Goal: Task Accomplishment & Management: Complete application form

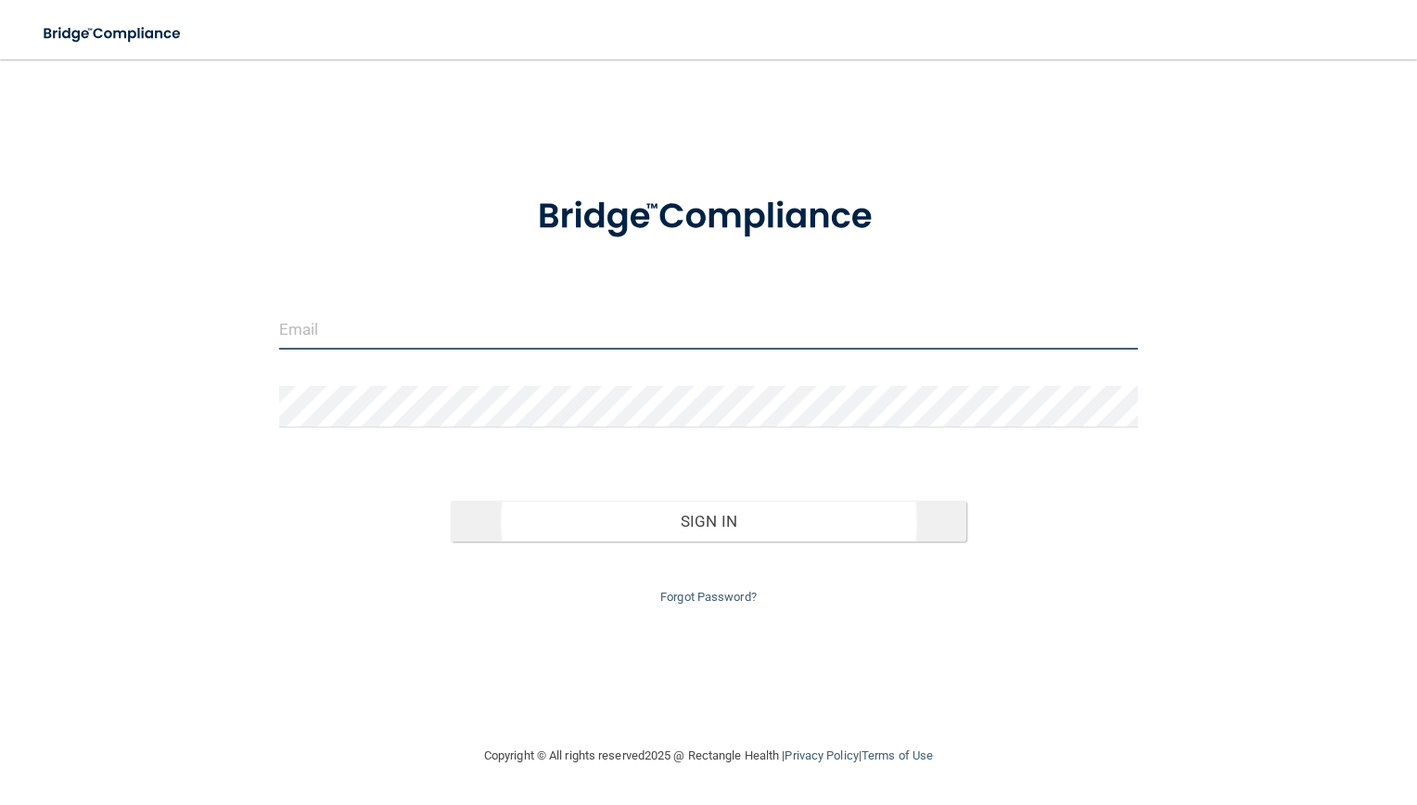
type input "[EMAIL_ADDRESS][DOMAIN_NAME]"
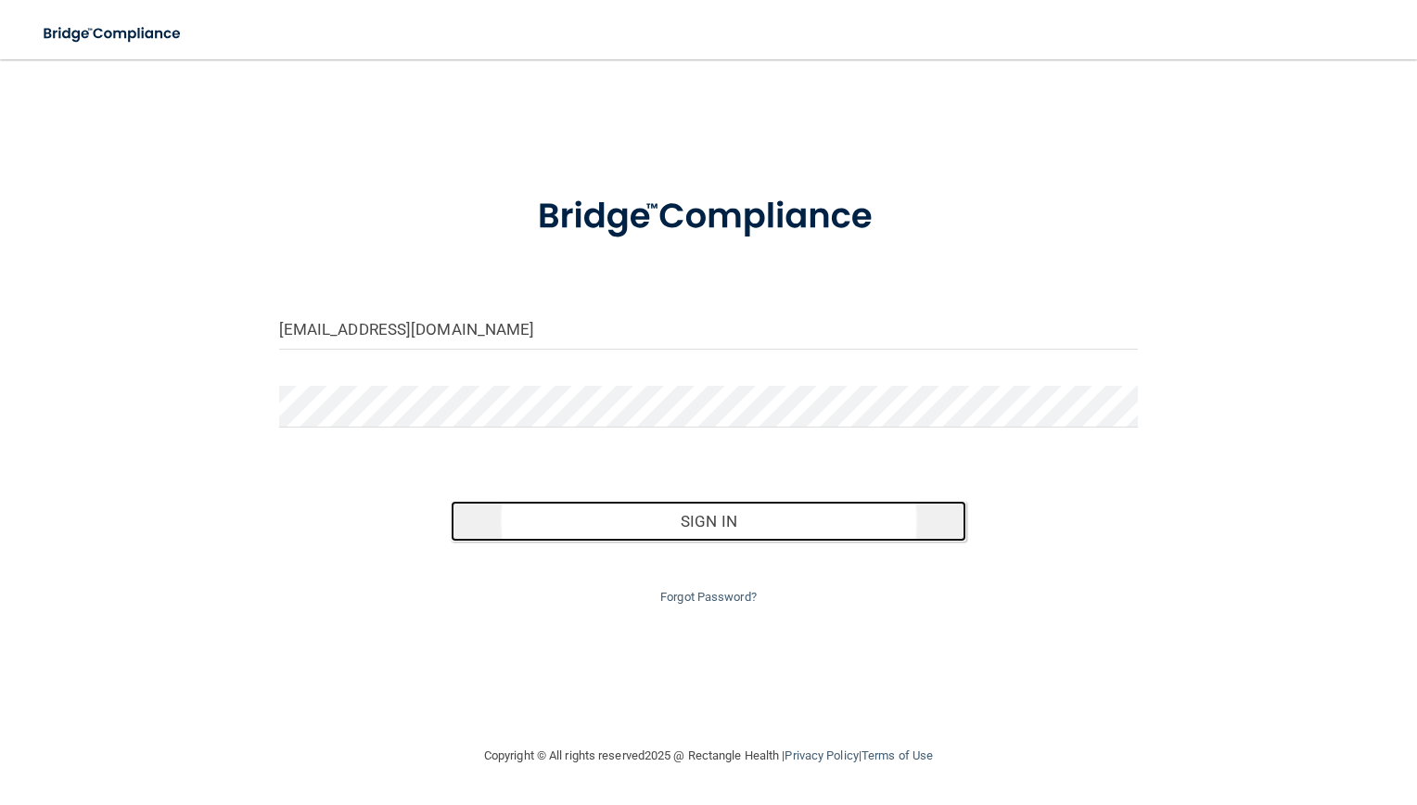
click at [731, 508] on button "Sign In" at bounding box center [709, 521] width 516 height 41
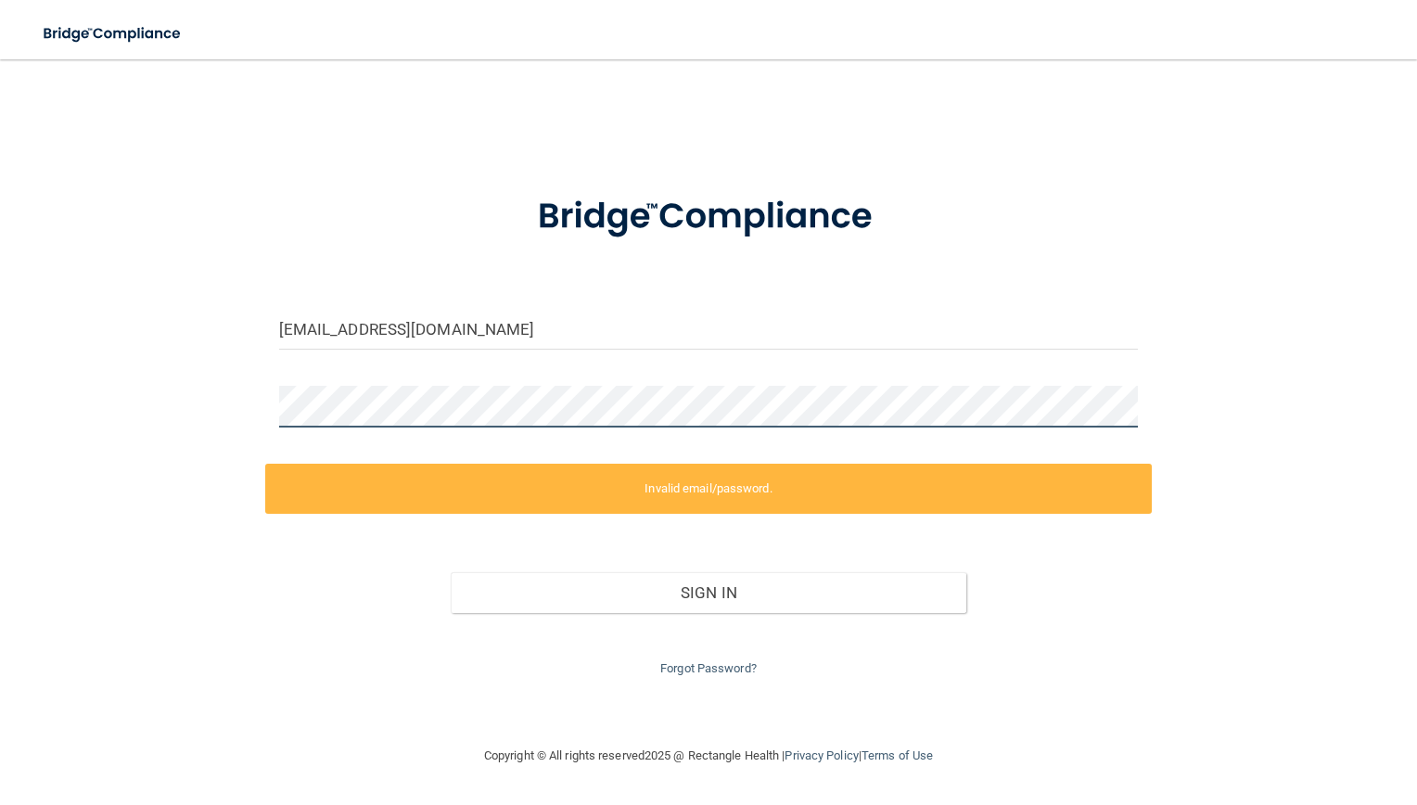
click at [0, 349] on html "Toggle navigation Manage My Enterprise Manage My Location [EMAIL_ADDRESS][DOMAI…" at bounding box center [708, 402] width 1417 height 805
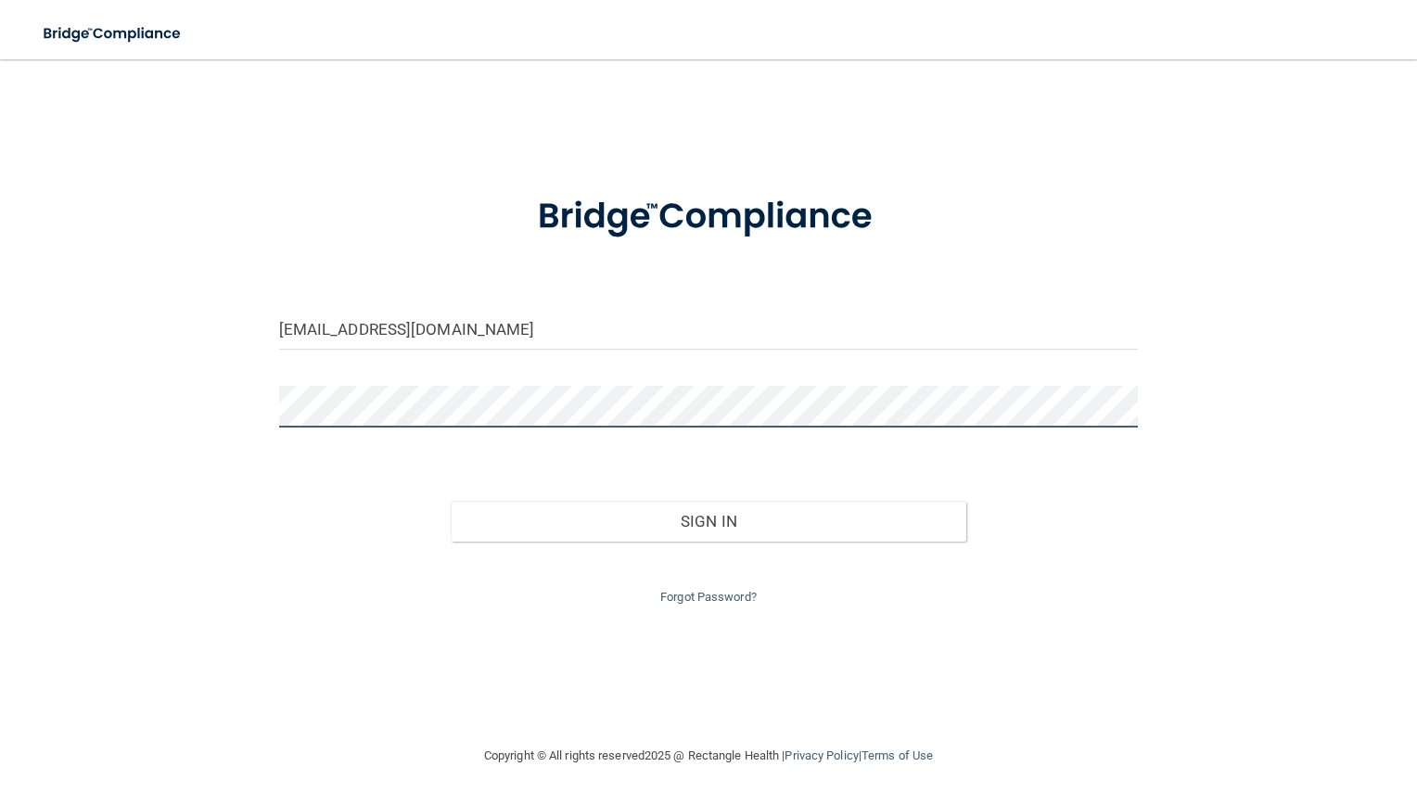
click at [451, 501] on button "Sign In" at bounding box center [709, 521] width 516 height 41
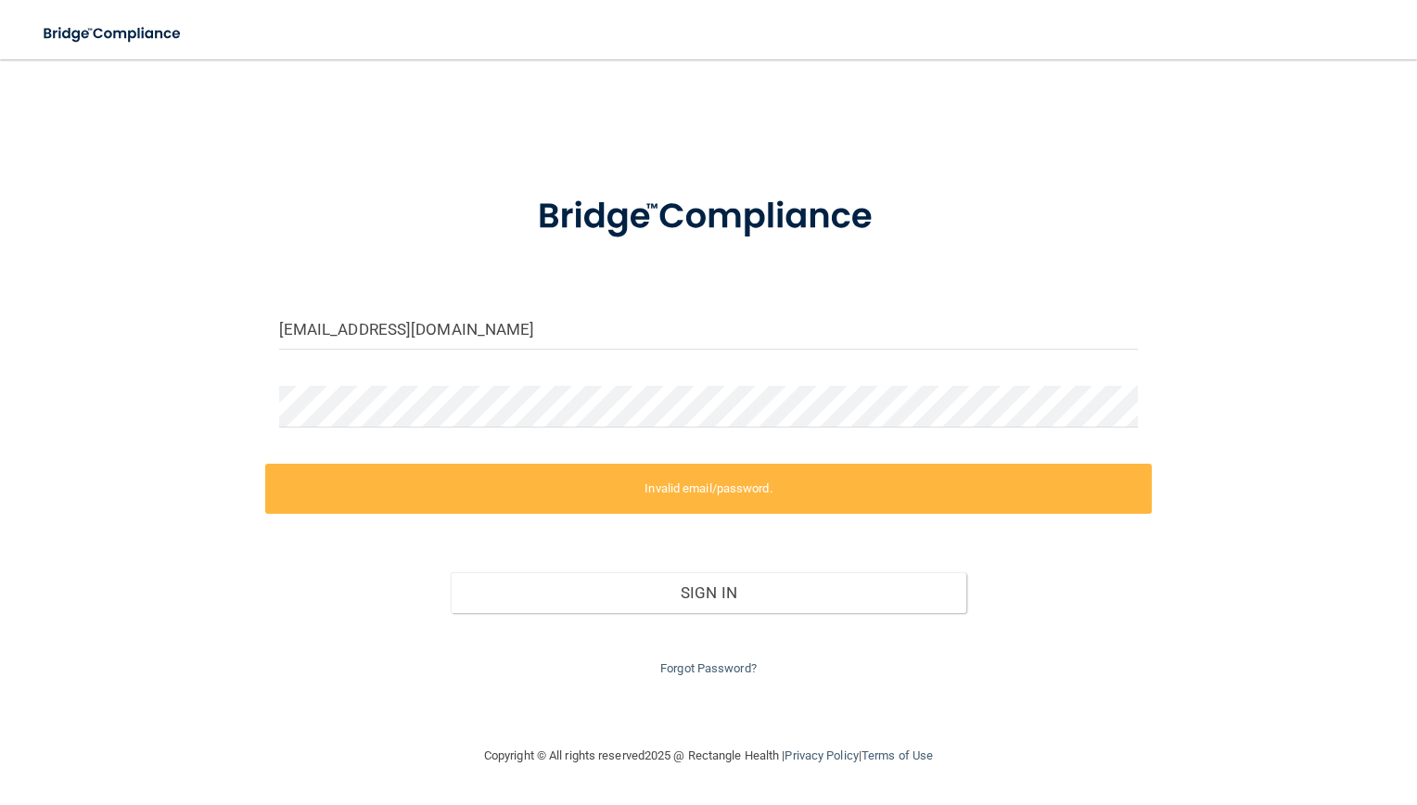
click at [893, 554] on div "Sign In" at bounding box center [709, 574] width 888 height 78
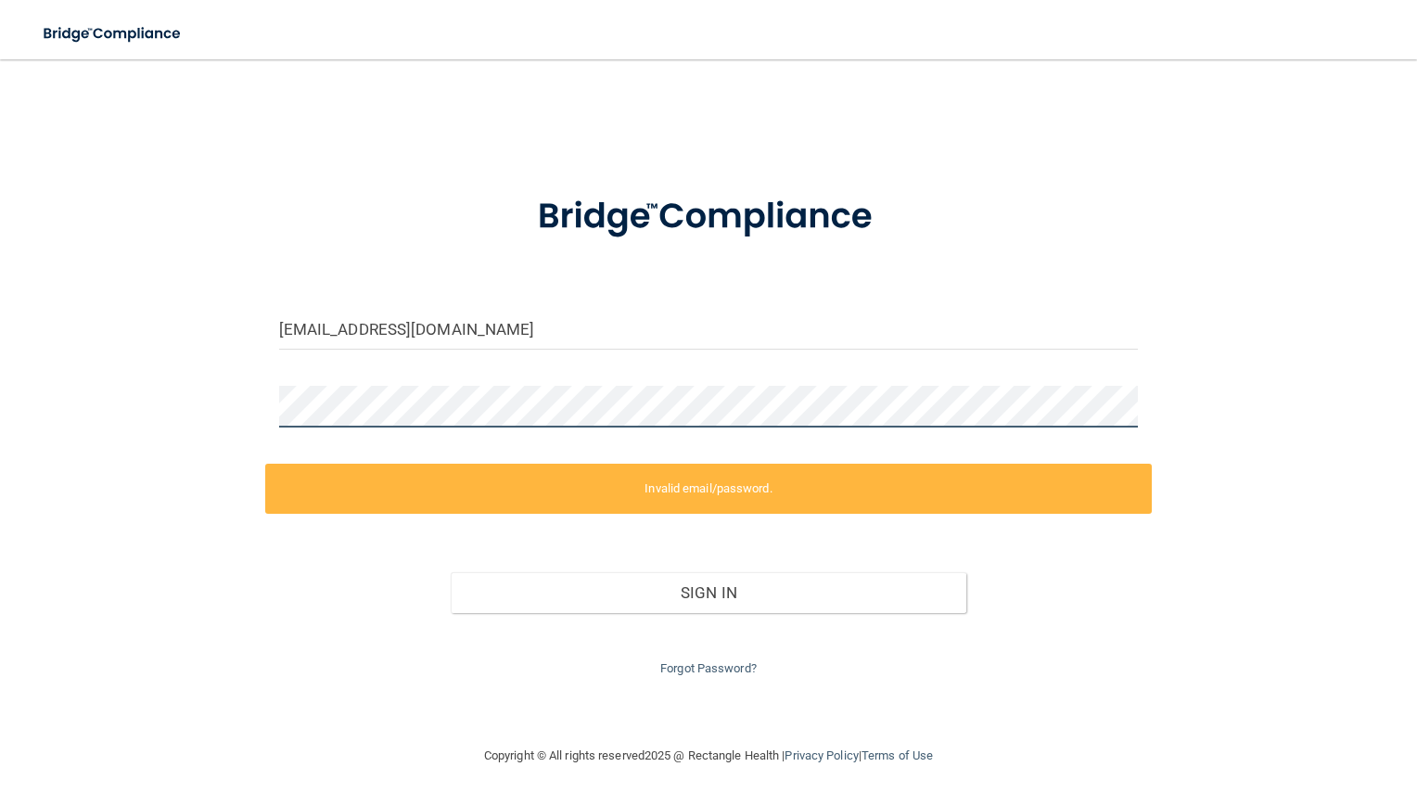
click at [0, 340] on html "Toggle navigation Manage My Enterprise Manage My Location [EMAIL_ADDRESS][DOMAI…" at bounding box center [708, 402] width 1417 height 805
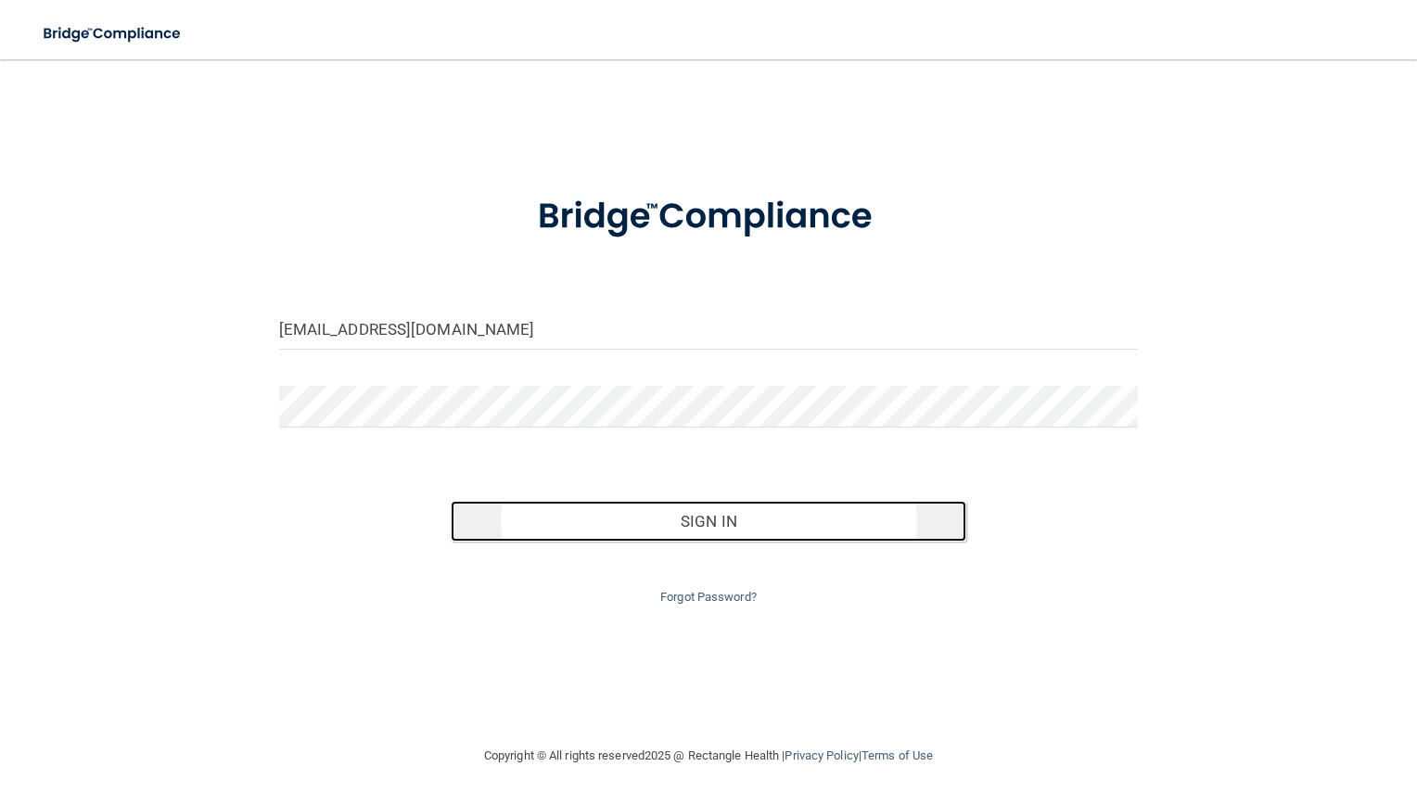
click at [736, 516] on button "Sign In" at bounding box center [709, 521] width 516 height 41
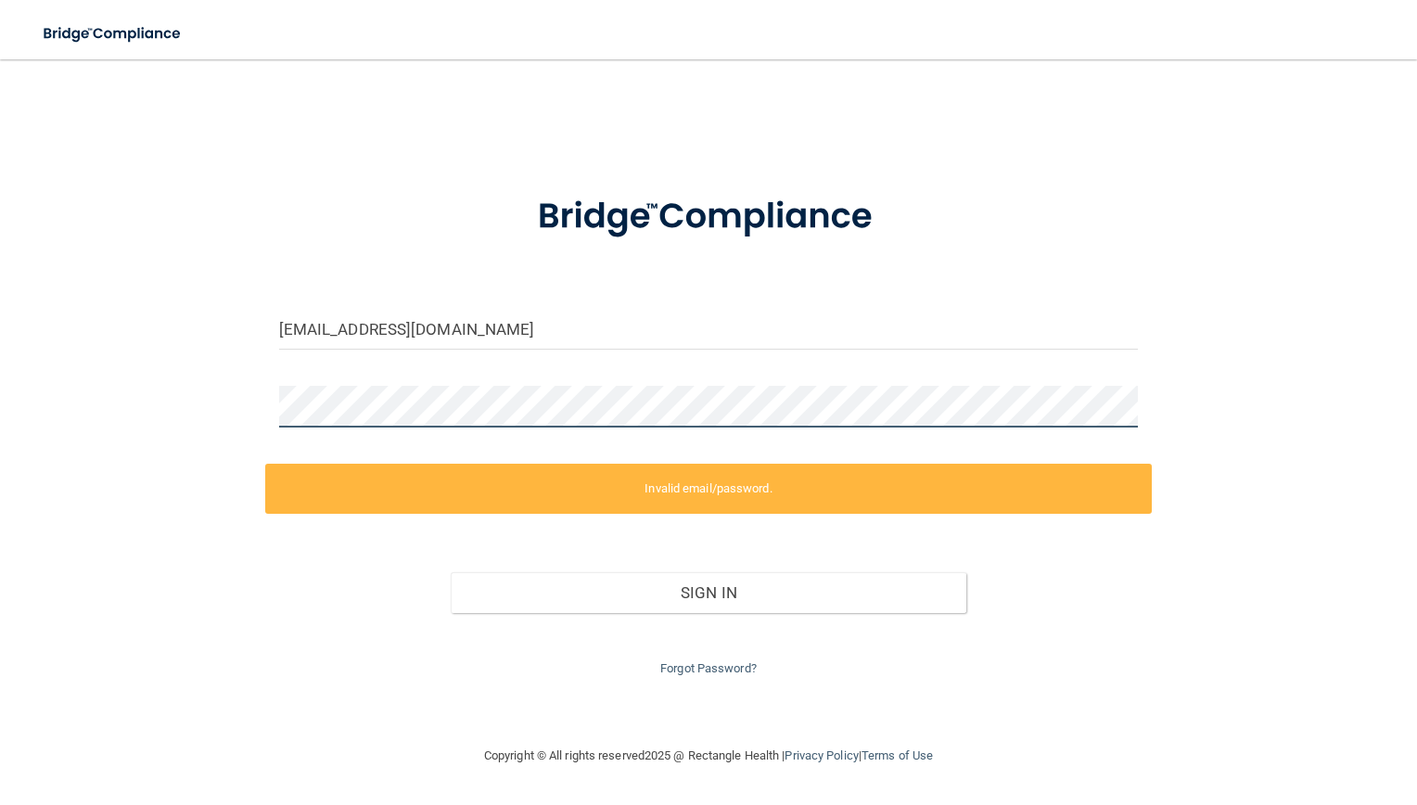
click at [0, 358] on html "Toggle navigation Manage My Enterprise Manage My Location [EMAIL_ADDRESS][DOMAI…" at bounding box center [708, 402] width 1417 height 805
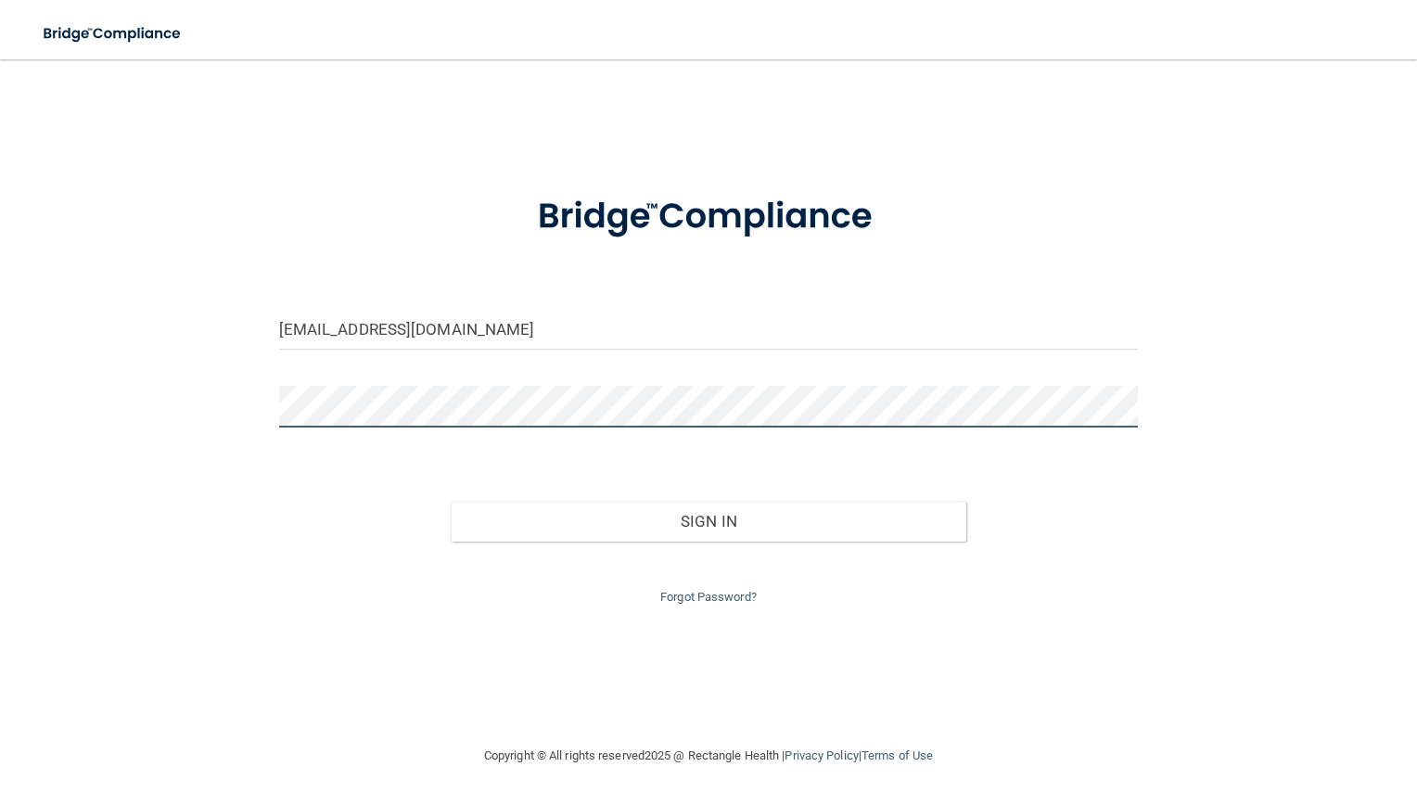
click at [451, 501] on button "Sign In" at bounding box center [709, 521] width 516 height 41
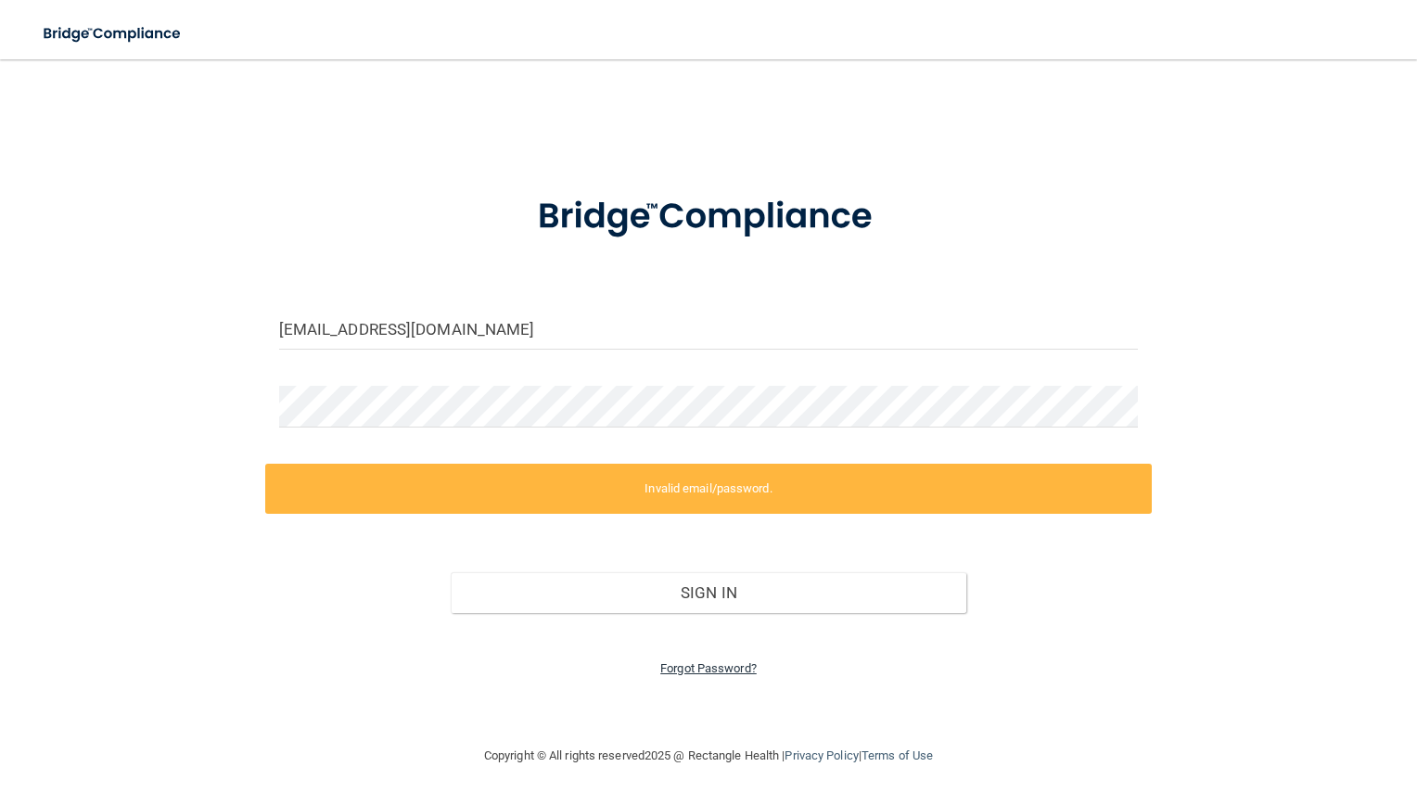
click at [726, 671] on link "Forgot Password?" at bounding box center [708, 668] width 96 height 14
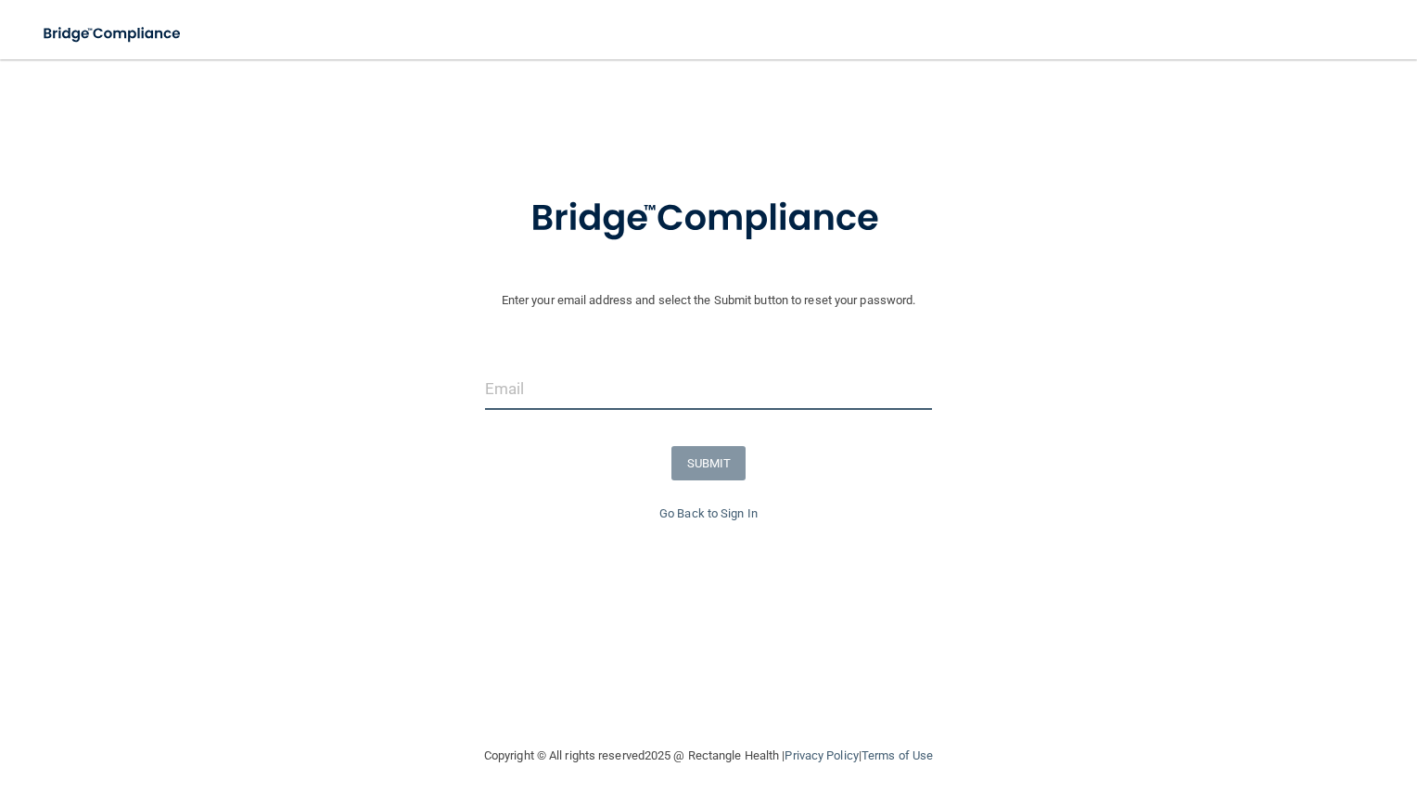
click at [664, 401] on input "email" at bounding box center [709, 389] width 448 height 42
type input "[EMAIL_ADDRESS][DOMAIN_NAME]"
click at [701, 469] on button "SUBMIT" at bounding box center [708, 463] width 75 height 34
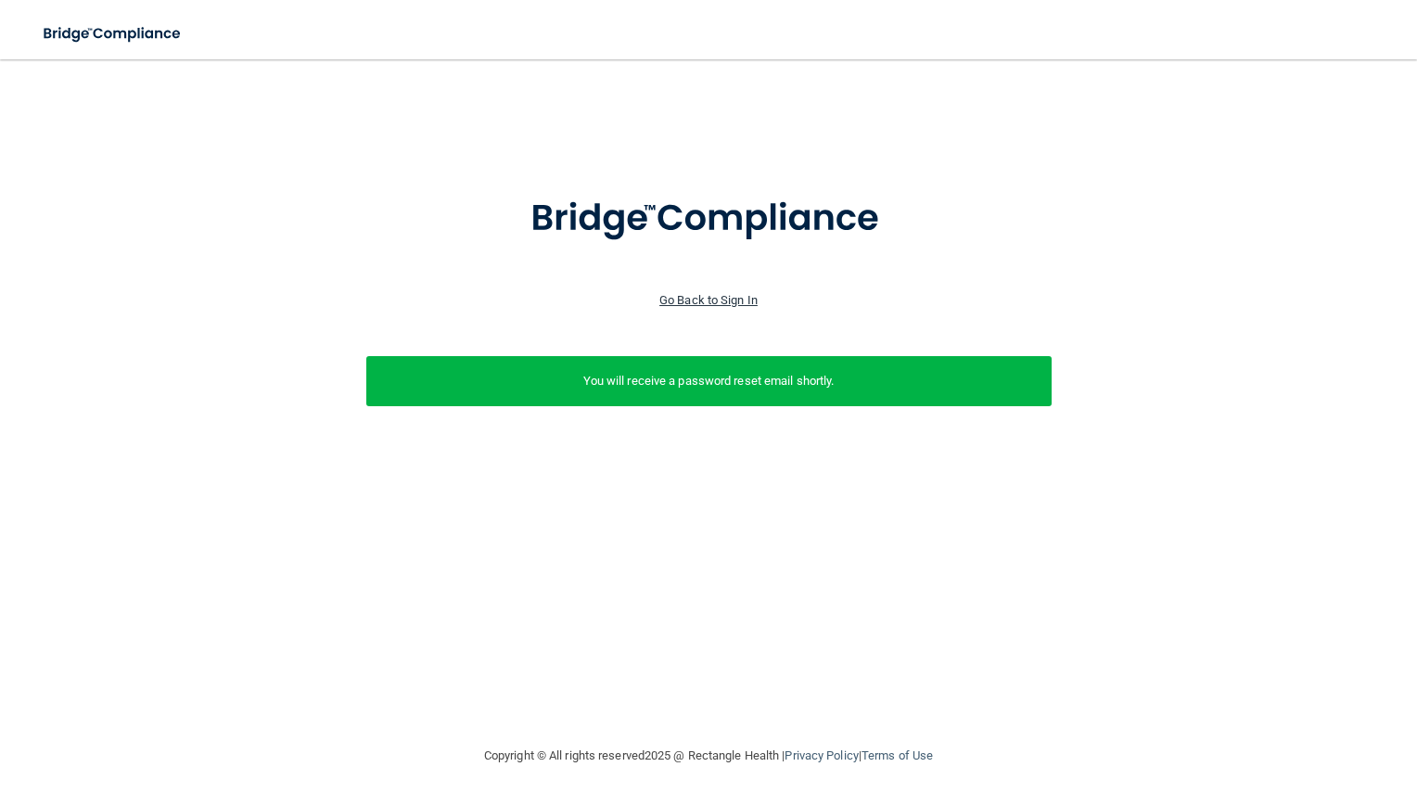
click at [733, 301] on link "Go Back to Sign In" at bounding box center [708, 300] width 98 height 14
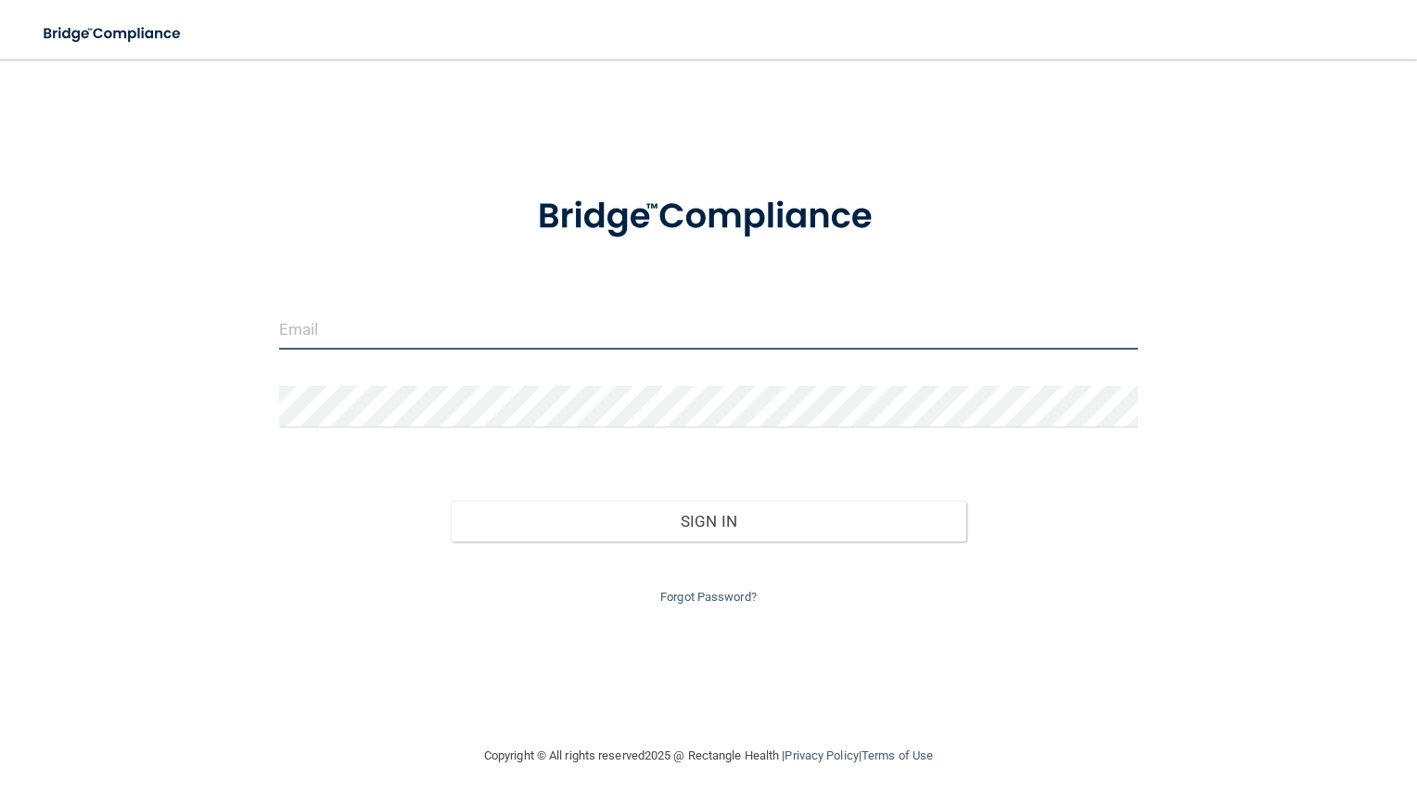
type input "[EMAIL_ADDRESS][DOMAIN_NAME]"
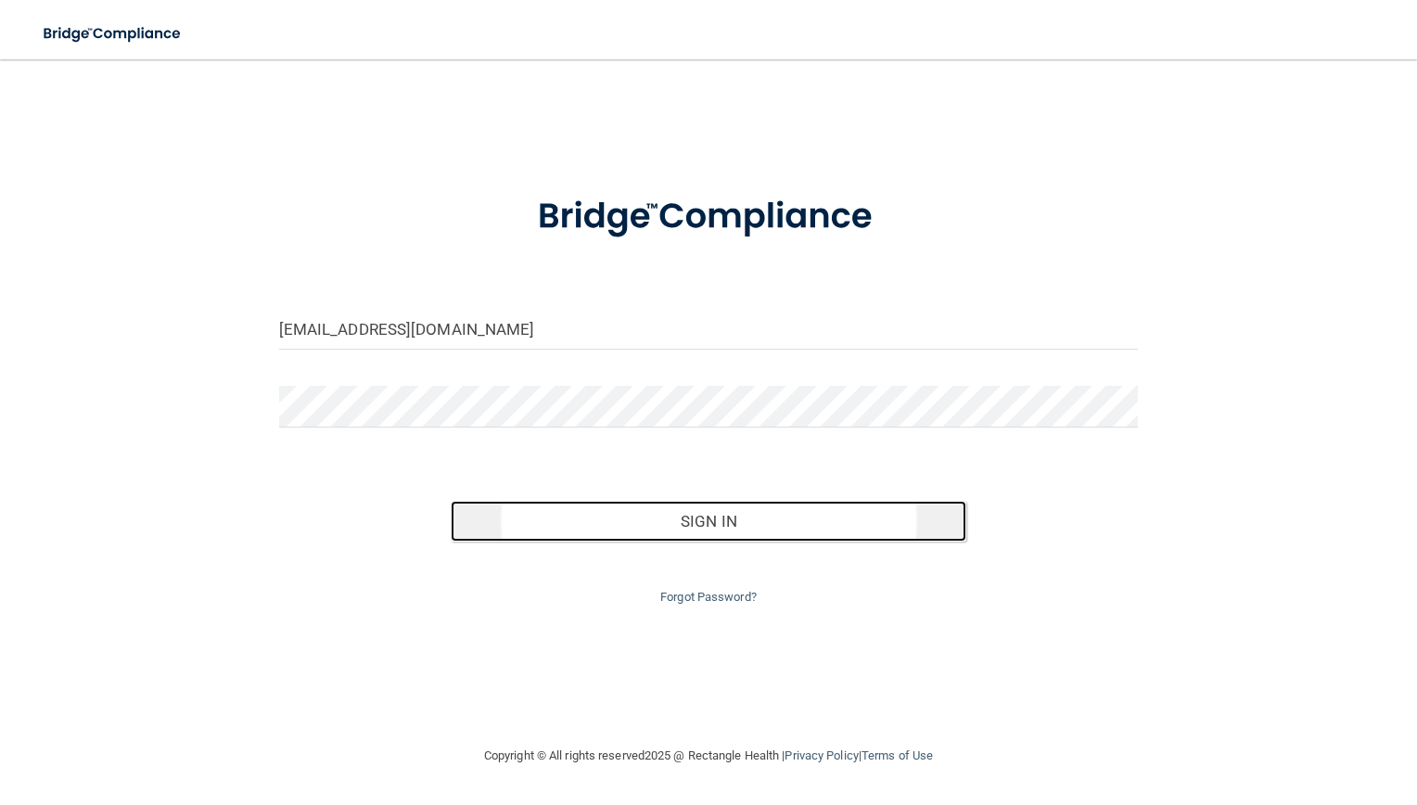
click at [702, 516] on button "Sign In" at bounding box center [709, 521] width 516 height 41
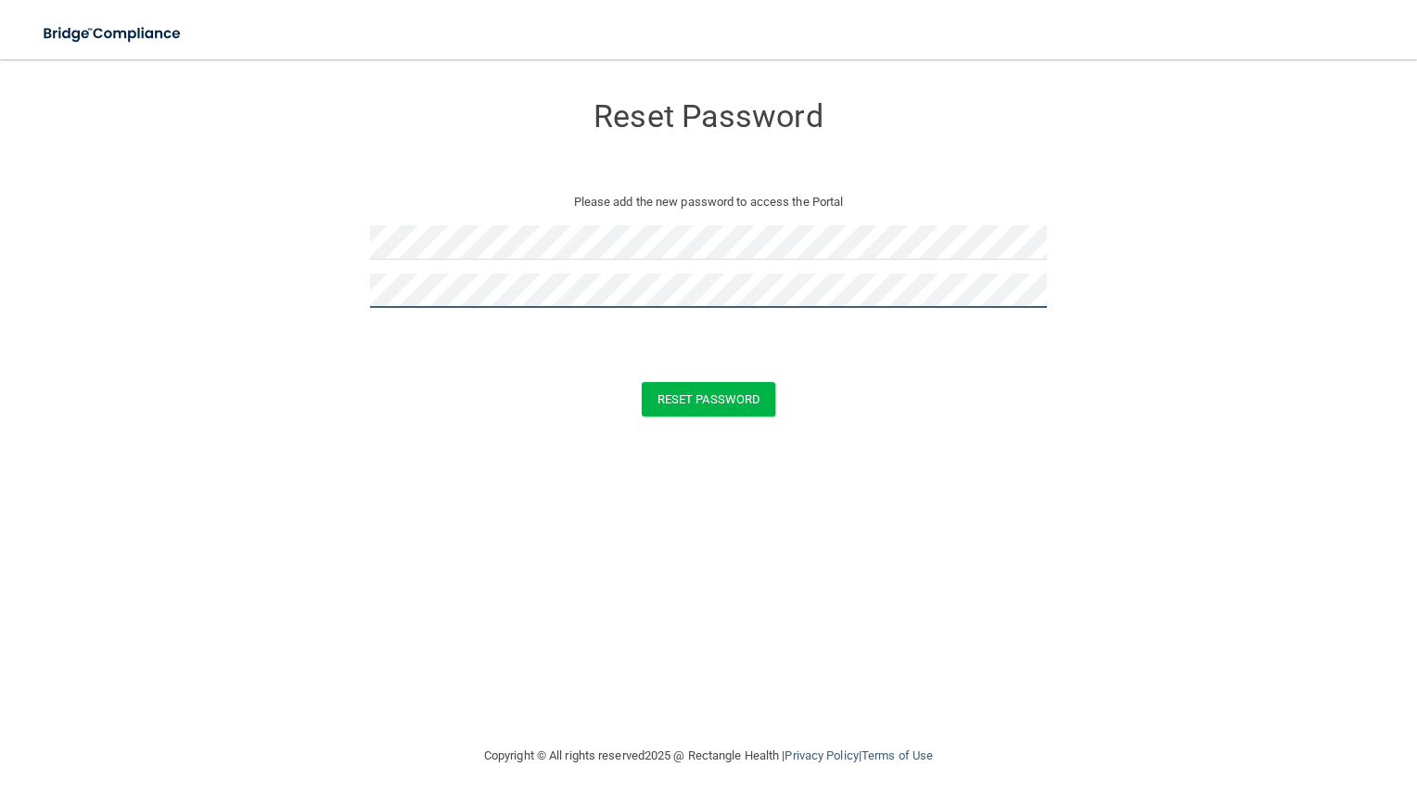
click at [642, 382] on button "Reset Password" at bounding box center [709, 399] width 134 height 34
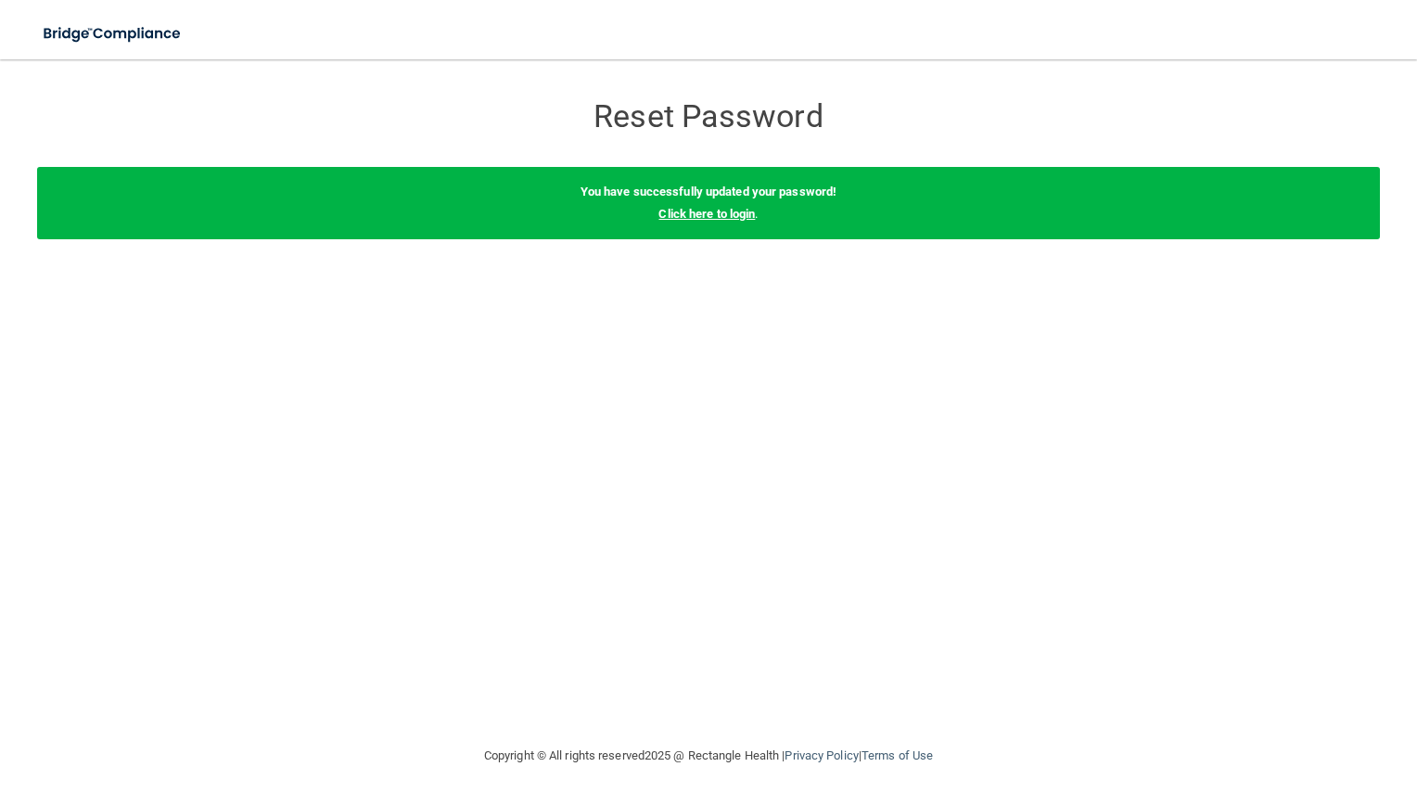
click at [693, 212] on link "Click here to login" at bounding box center [707, 214] width 96 height 14
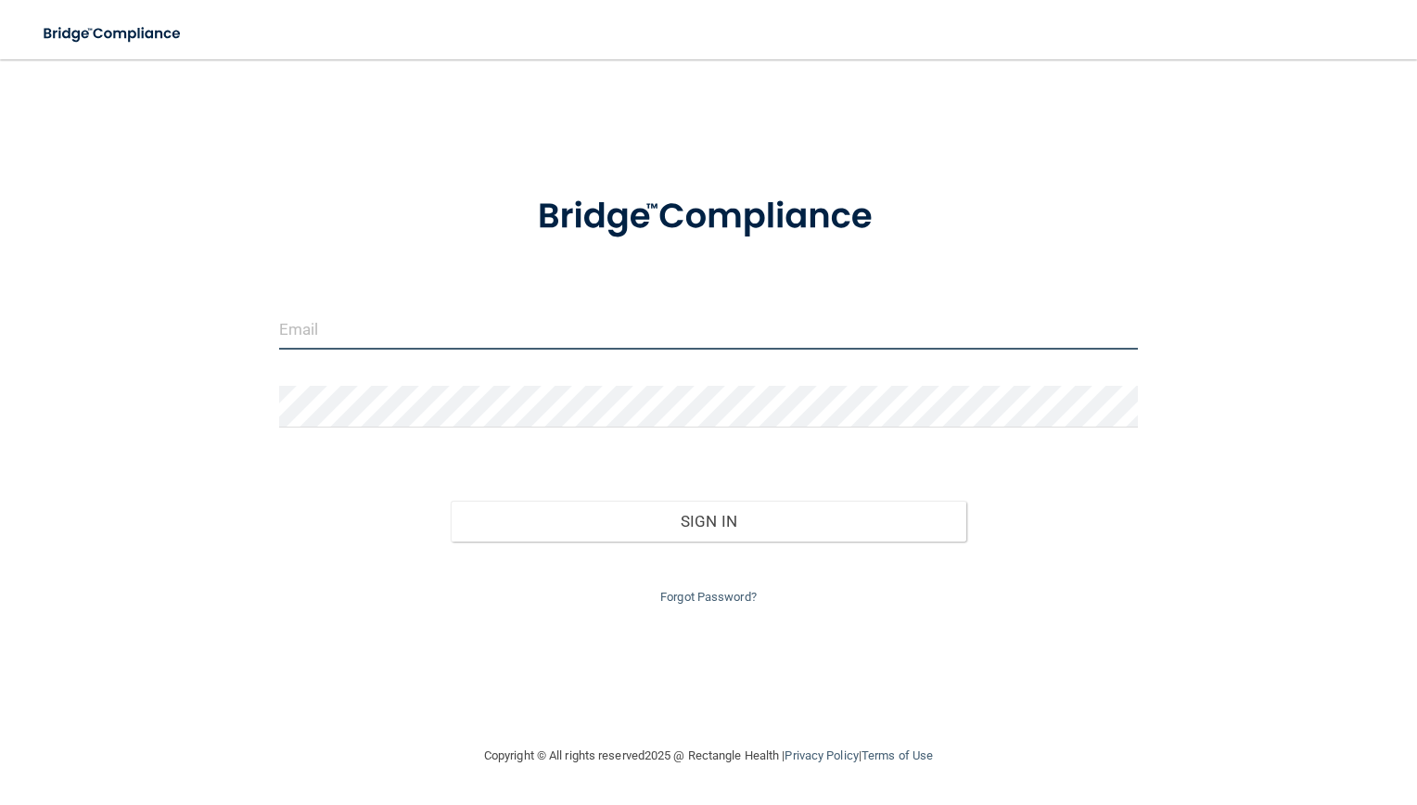
type input "[EMAIL_ADDRESS][DOMAIN_NAME]"
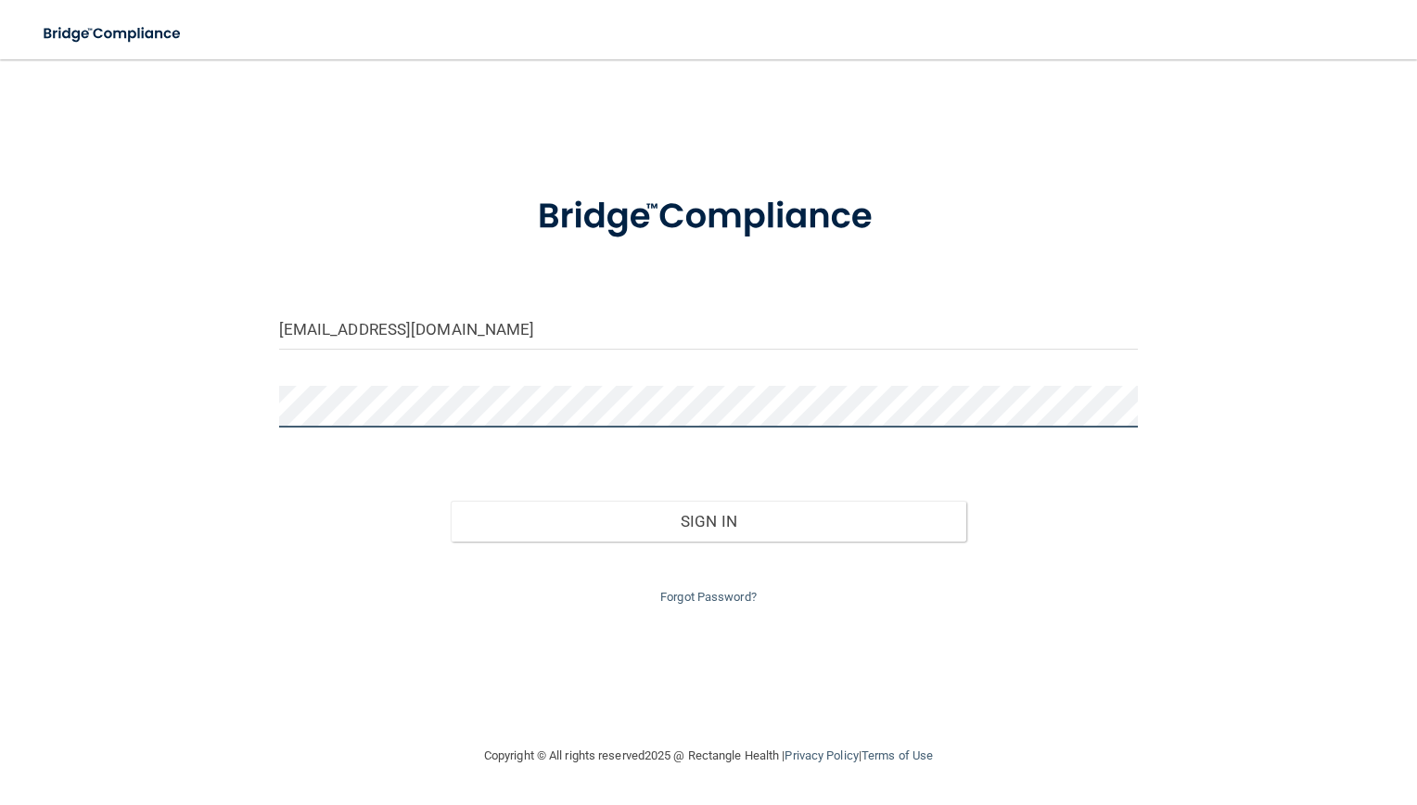
click at [56, 407] on div "jhenderson@kidsensetherapygroup.com Invalid email/password. You don't have perm…" at bounding box center [708, 402] width 1343 height 648
click at [451, 501] on button "Sign In" at bounding box center [709, 521] width 516 height 41
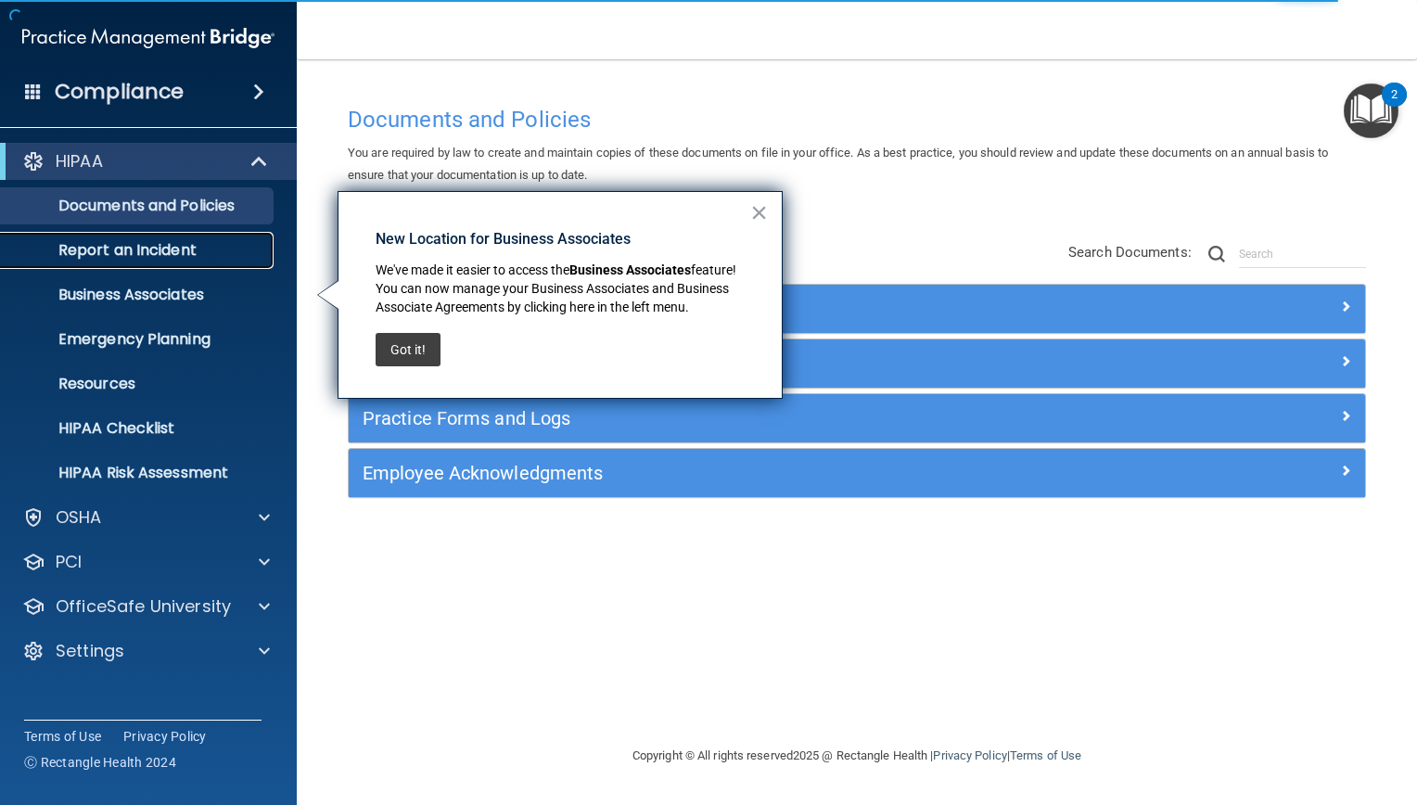
click at [184, 257] on p "Report an Incident" at bounding box center [138, 250] width 253 height 19
